Goal: Transaction & Acquisition: Purchase product/service

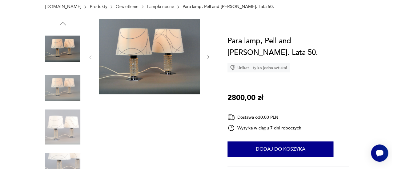
scroll to position [31, 0]
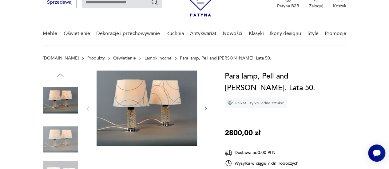
click at [137, 109] on img at bounding box center [147, 108] width 101 height 75
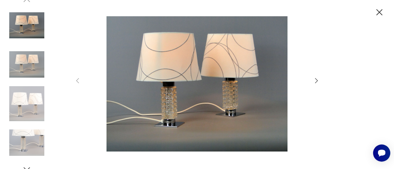
click at [194, 110] on img at bounding box center [196, 84] width 219 height 136
click at [179, 110] on img at bounding box center [196, 84] width 219 height 136
click at [33, 60] on img at bounding box center [26, 64] width 35 height 35
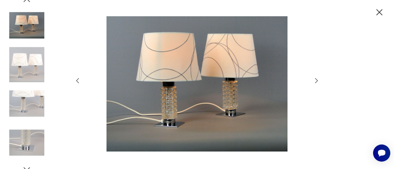
click at [25, 107] on img at bounding box center [26, 103] width 35 height 35
